Goal: Task Accomplishment & Management: Use online tool/utility

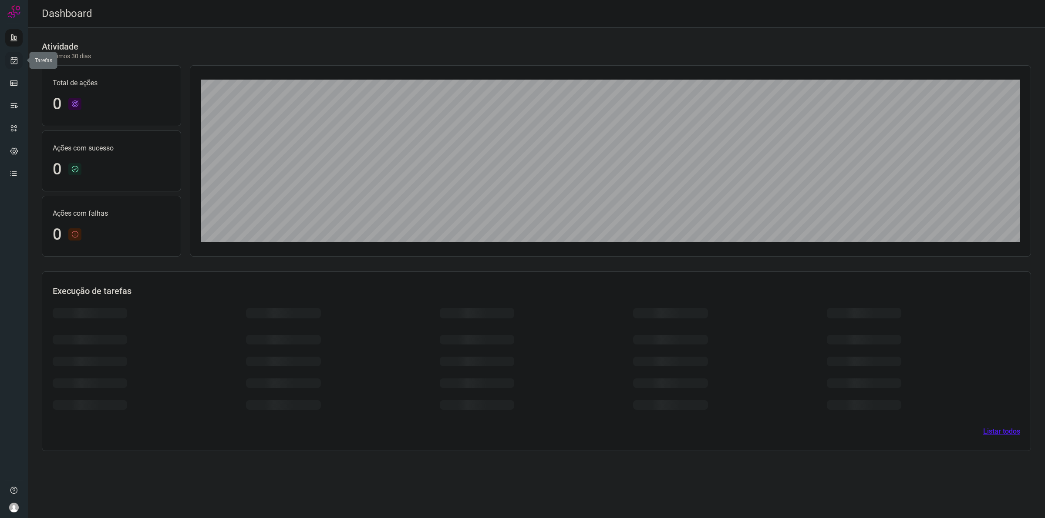
click at [15, 58] on icon at bounding box center [14, 60] width 9 height 9
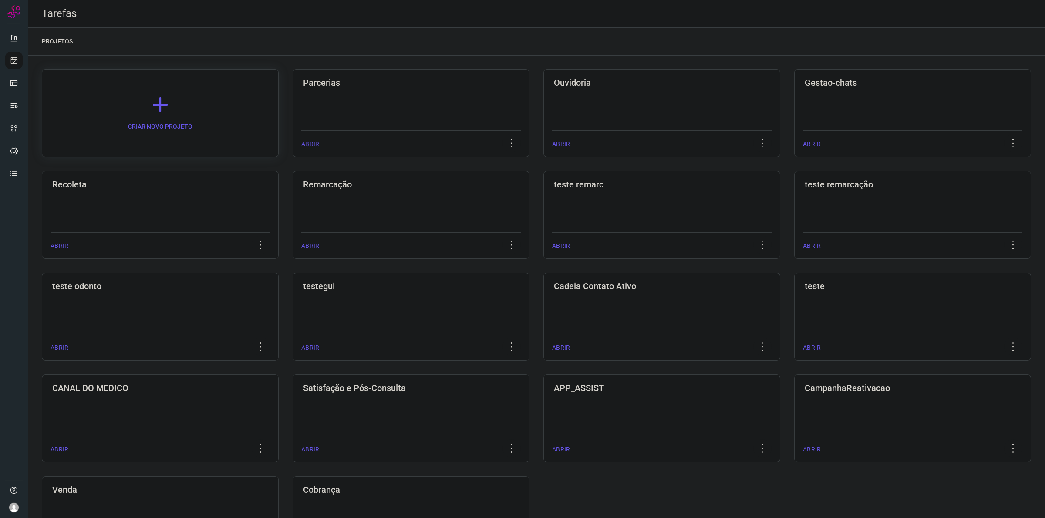
click at [215, 125] on link "CRIAR NOVO PROJETO" at bounding box center [160, 113] width 237 height 88
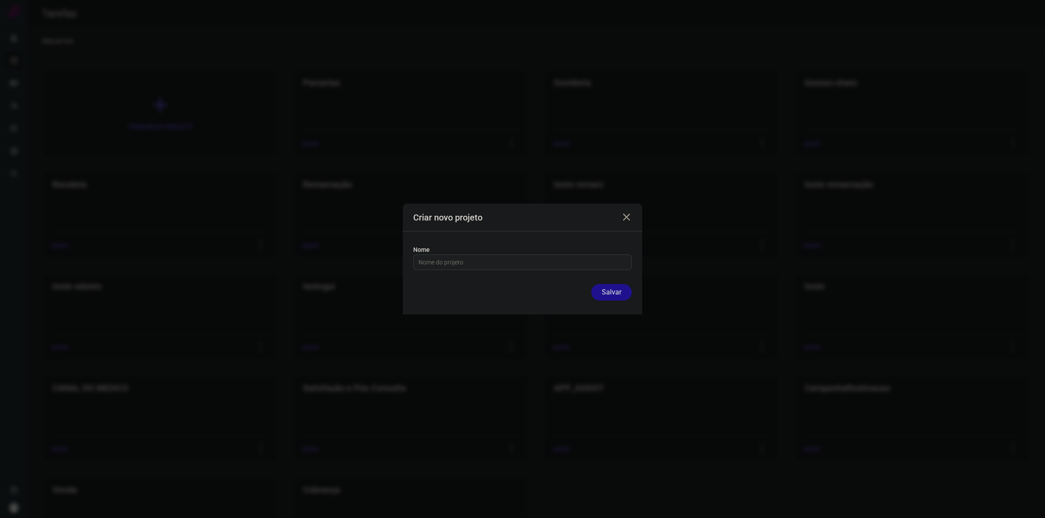
click at [424, 259] on input "text" at bounding box center [522, 262] width 208 height 15
type input "teste"
click at [622, 296] on button "Salvar" at bounding box center [611, 292] width 40 height 17
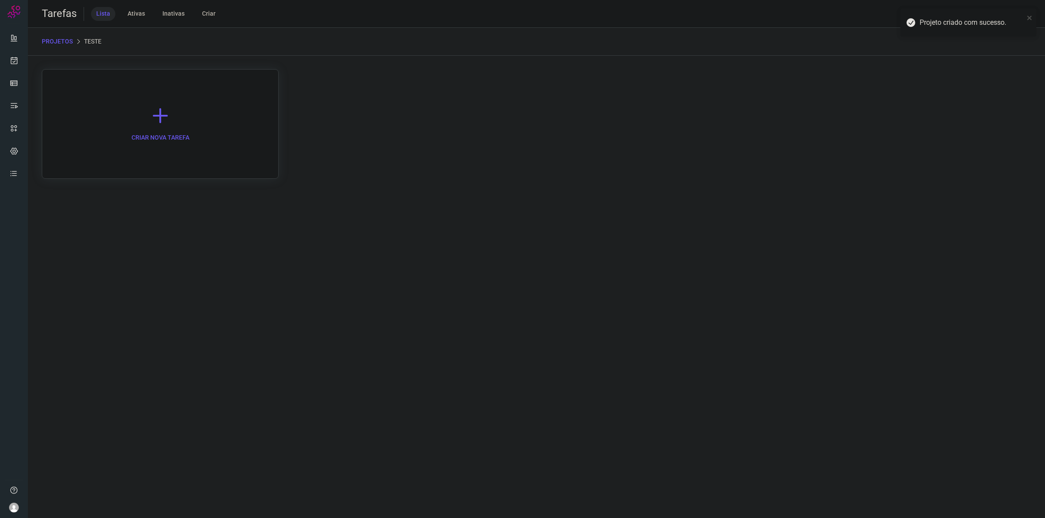
click at [123, 102] on link "CRIAR NOVA TAREFA" at bounding box center [160, 124] width 237 height 110
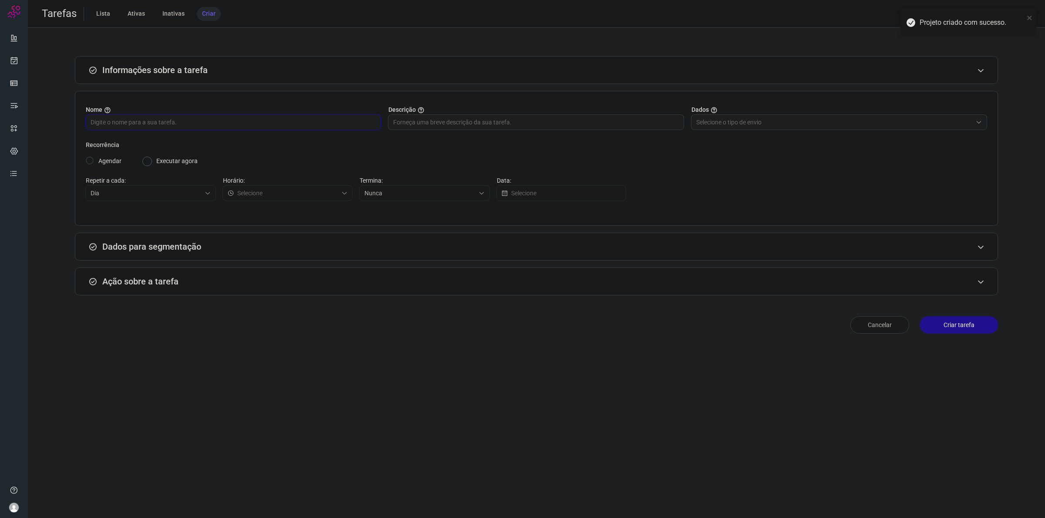
click at [162, 124] on input "text" at bounding box center [233, 122] width 285 height 15
type input "teste"
type input "Informar manualmente ou enviar arquivo"
radio input "false"
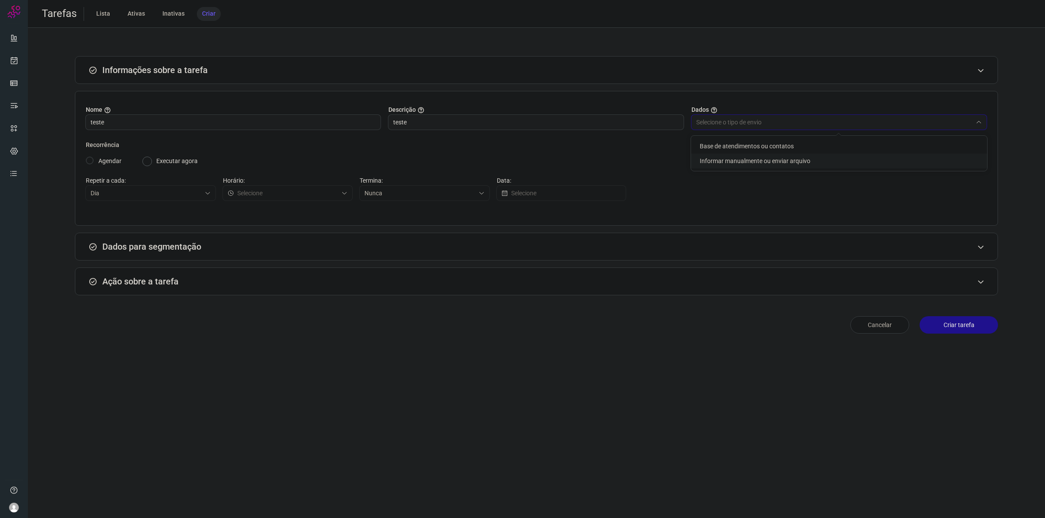
radio input "true"
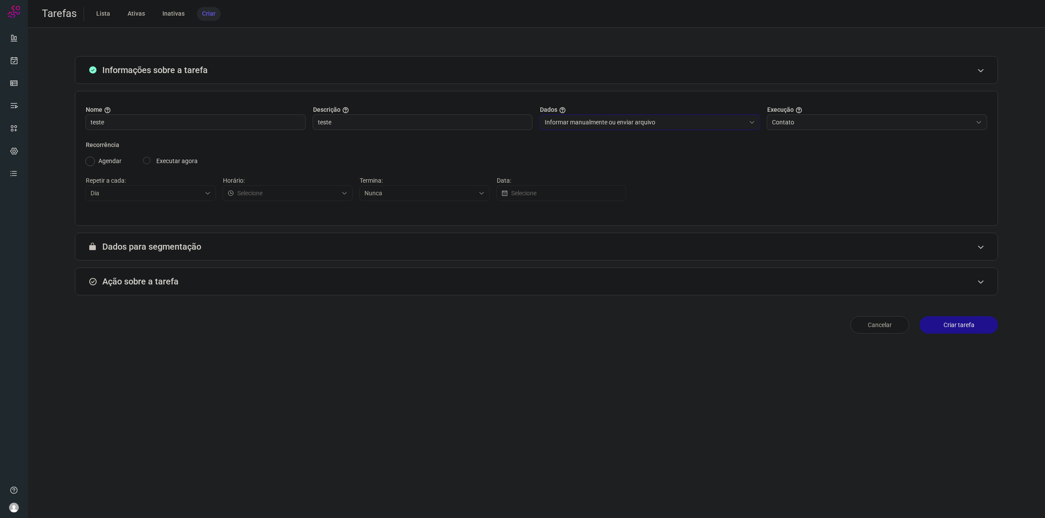
click at [148, 275] on div "Ação sobre a tarefa" at bounding box center [536, 282] width 923 height 28
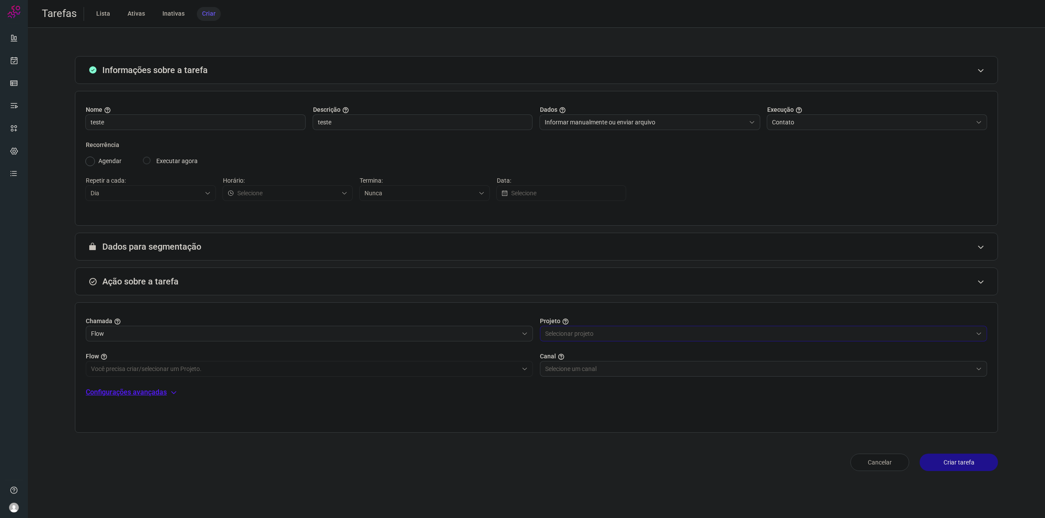
click at [636, 338] on input "text" at bounding box center [758, 333] width 427 height 15
click at [580, 427] on li "Teste" at bounding box center [763, 428] width 447 height 15
type input "Teste"
click at [390, 371] on input "text" at bounding box center [304, 369] width 427 height 15
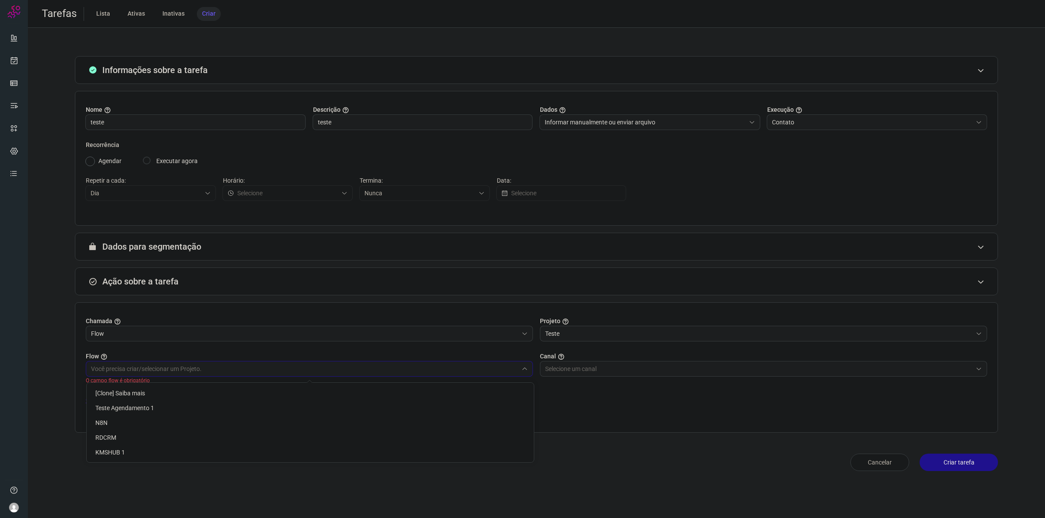
click at [578, 332] on input "Teste" at bounding box center [758, 333] width 427 height 15
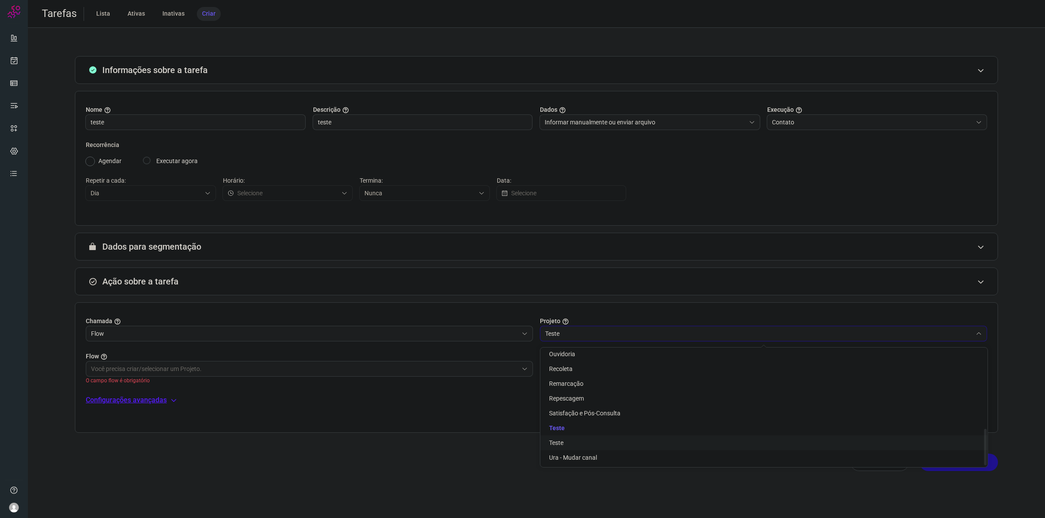
click at [572, 437] on li "Teste" at bounding box center [763, 443] width 447 height 15
click at [446, 369] on input "text" at bounding box center [304, 369] width 427 height 15
click at [427, 392] on li "Teste" at bounding box center [310, 393] width 447 height 15
type input "Teste"
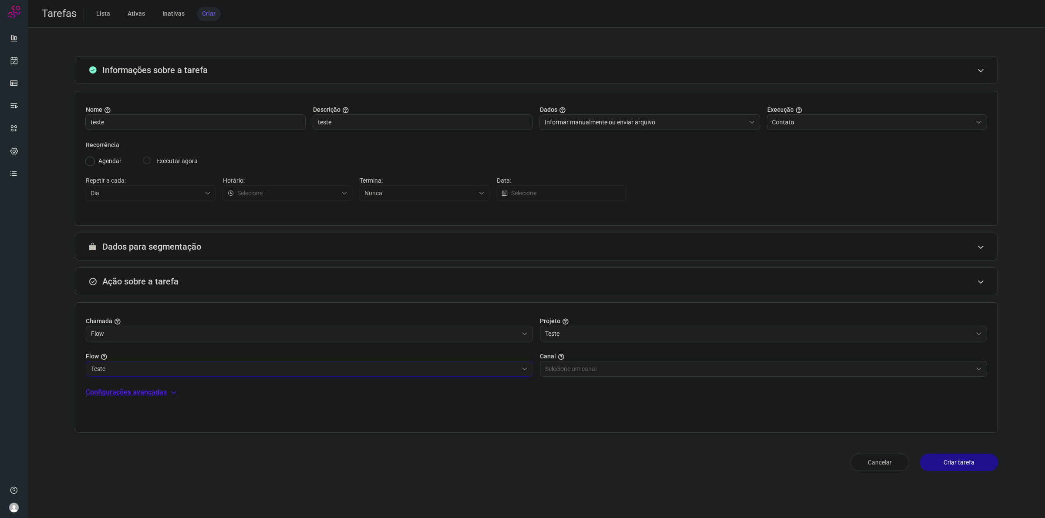
click at [560, 372] on input "text" at bounding box center [758, 369] width 427 height 15
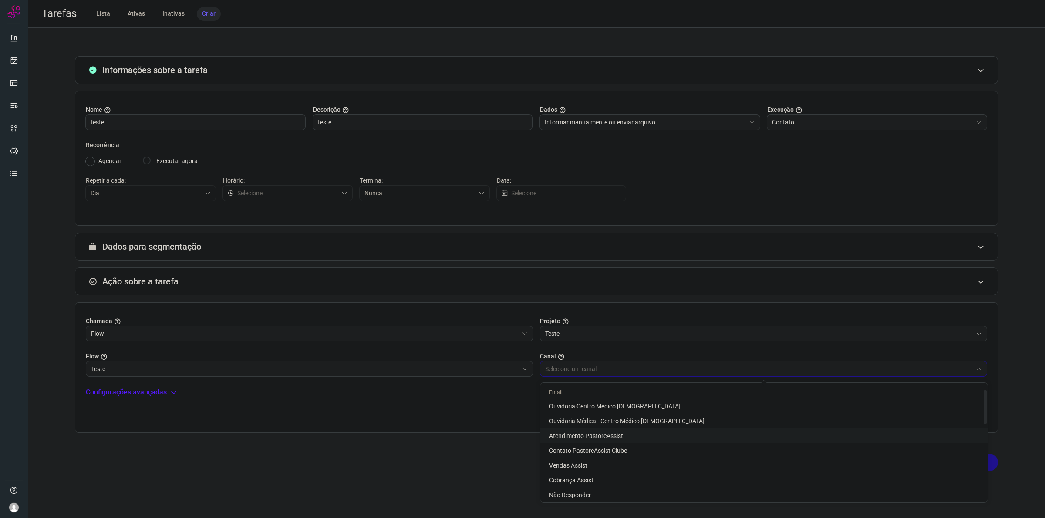
scroll to position [54, 0]
click at [601, 469] on span "Atendimento Centro Médico Pastore" at bounding box center [598, 470] width 98 height 7
type input "Atendimento Centro Médico Pastore"
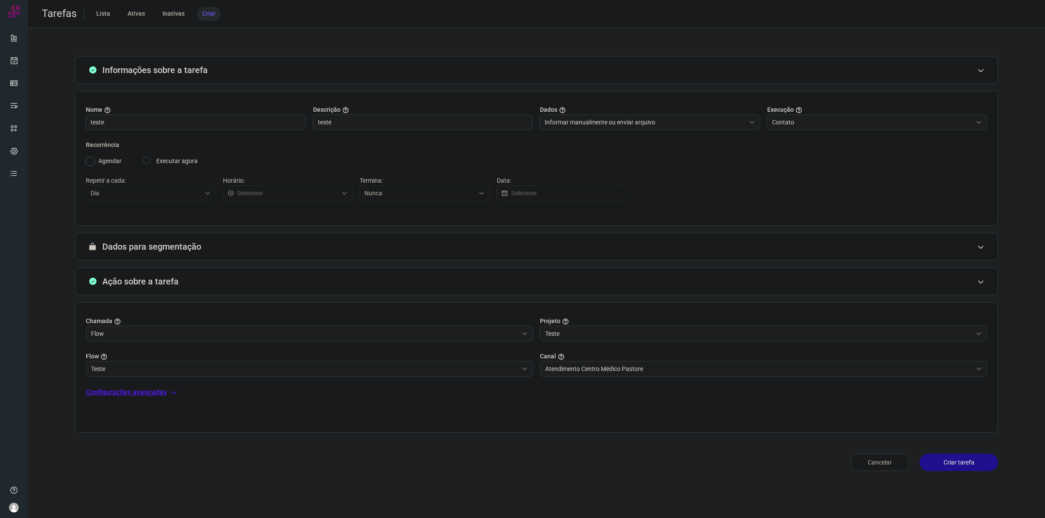
click at [957, 468] on button "Criar tarefa" at bounding box center [958, 462] width 78 height 17
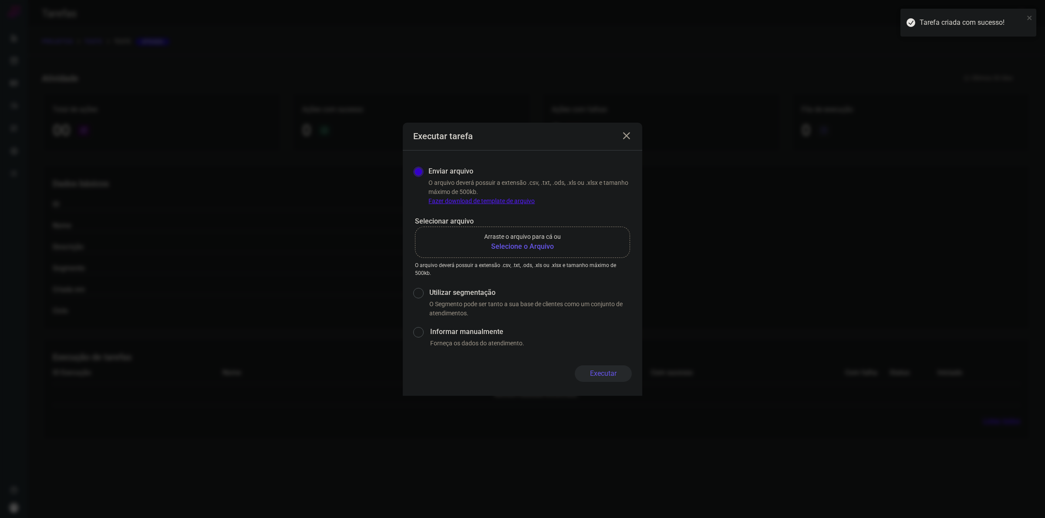
click at [523, 198] on link "Fazer download de template de arquivo" at bounding box center [481, 201] width 106 height 7
click at [536, 242] on b "Selecione o Arquivo" at bounding box center [522, 247] width 77 height 10
click at [0, 0] on input "Arraste o arquivo para cá ou Selecione o Arquivo" at bounding box center [0, 0] width 0 height 0
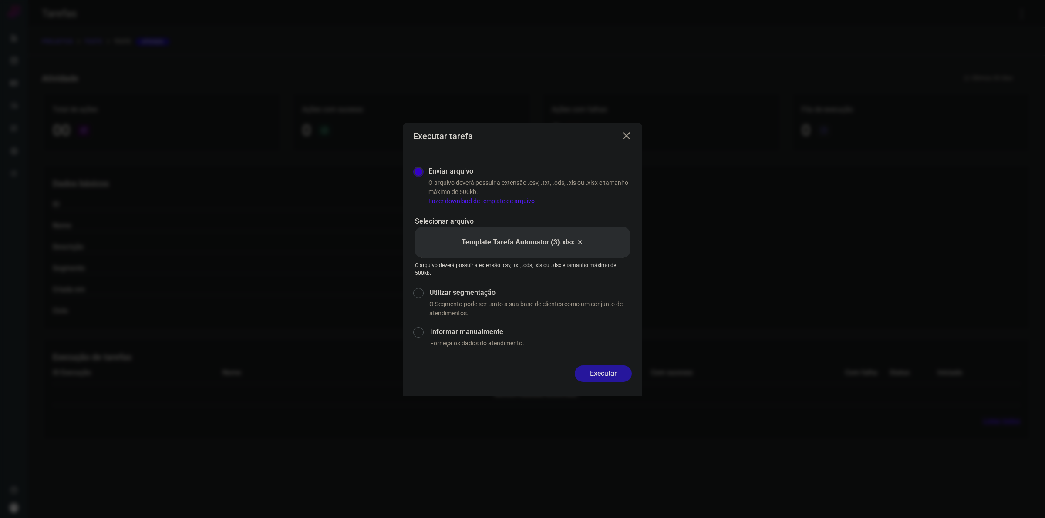
click at [602, 377] on button "Executar" at bounding box center [603, 374] width 57 height 17
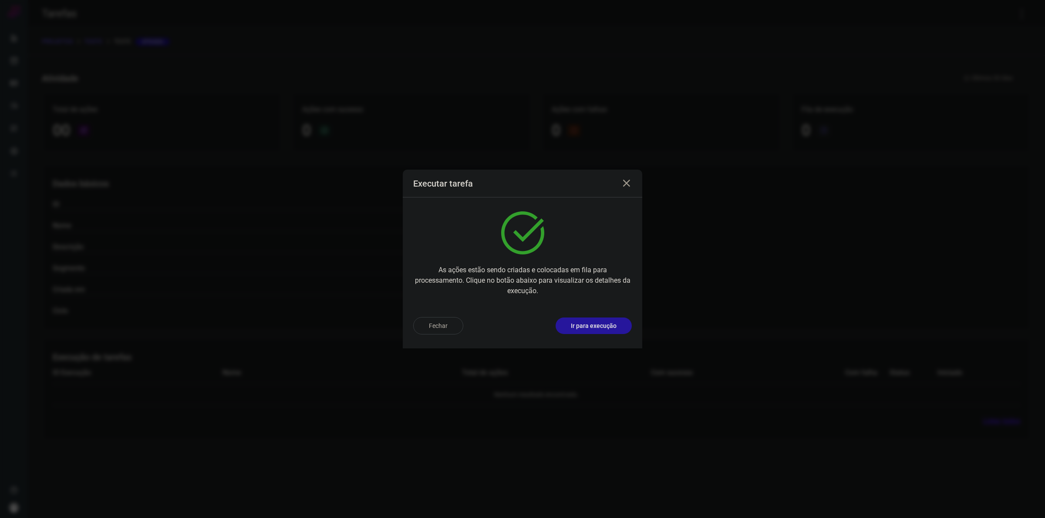
click at [604, 326] on p "Ir para execução" at bounding box center [594, 326] width 46 height 9
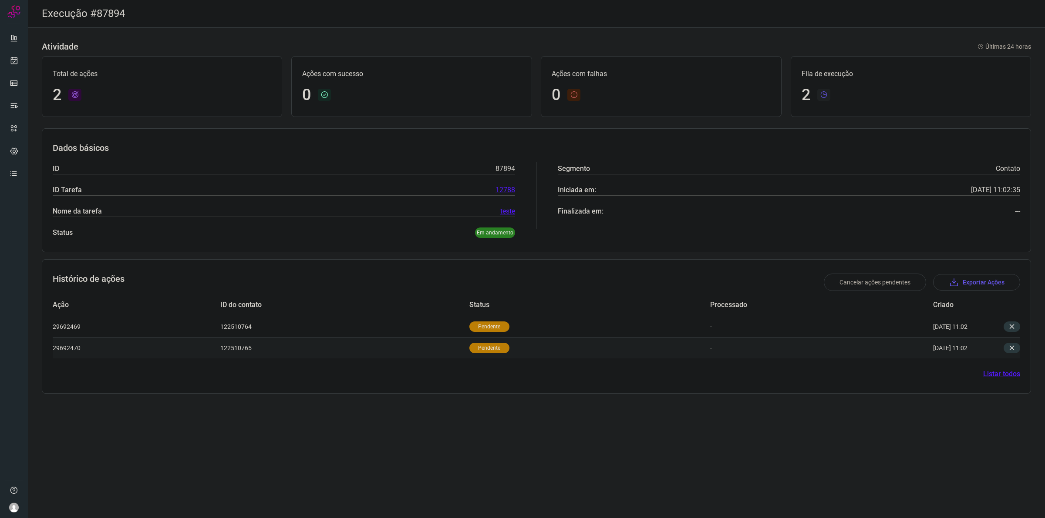
click at [494, 353] on p "Pendente" at bounding box center [489, 348] width 40 height 10
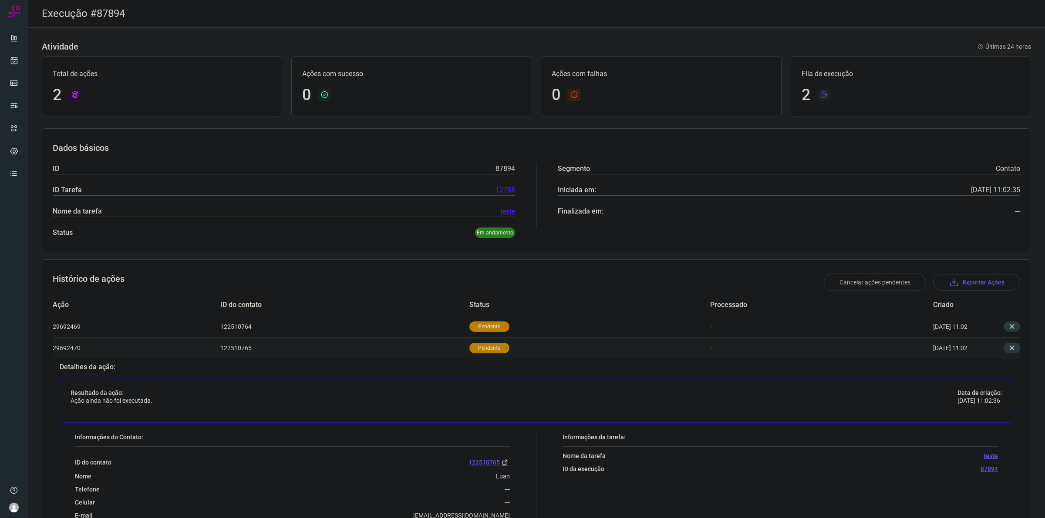
scroll to position [96, 0]
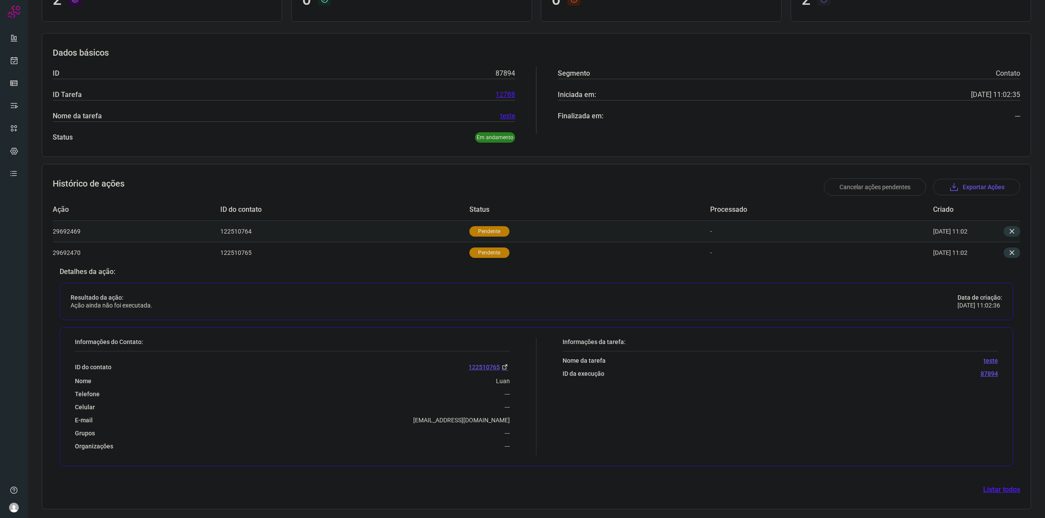
click at [385, 226] on td "122510764" at bounding box center [344, 231] width 249 height 21
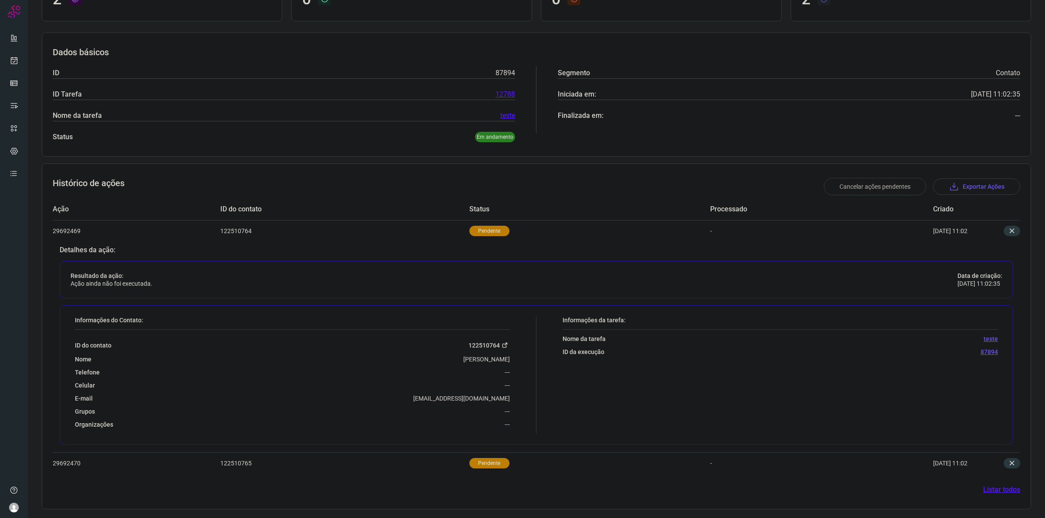
click at [477, 346] on link "122510764" at bounding box center [488, 345] width 41 height 10
